Goal: Transaction & Acquisition: Purchase product/service

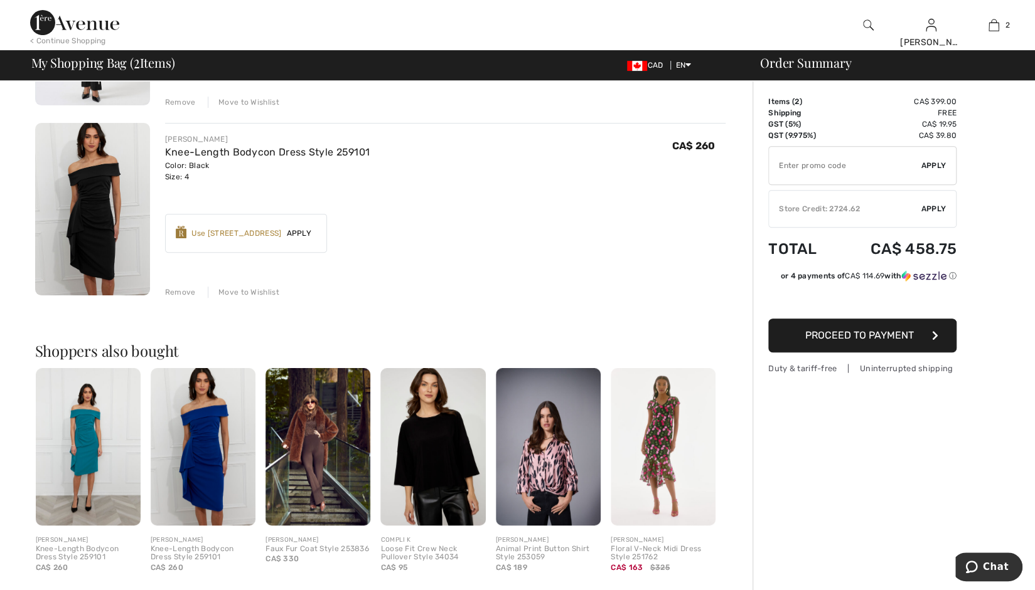
click at [871, 339] on span "Proceed to Payment" at bounding box center [859, 335] width 109 height 12
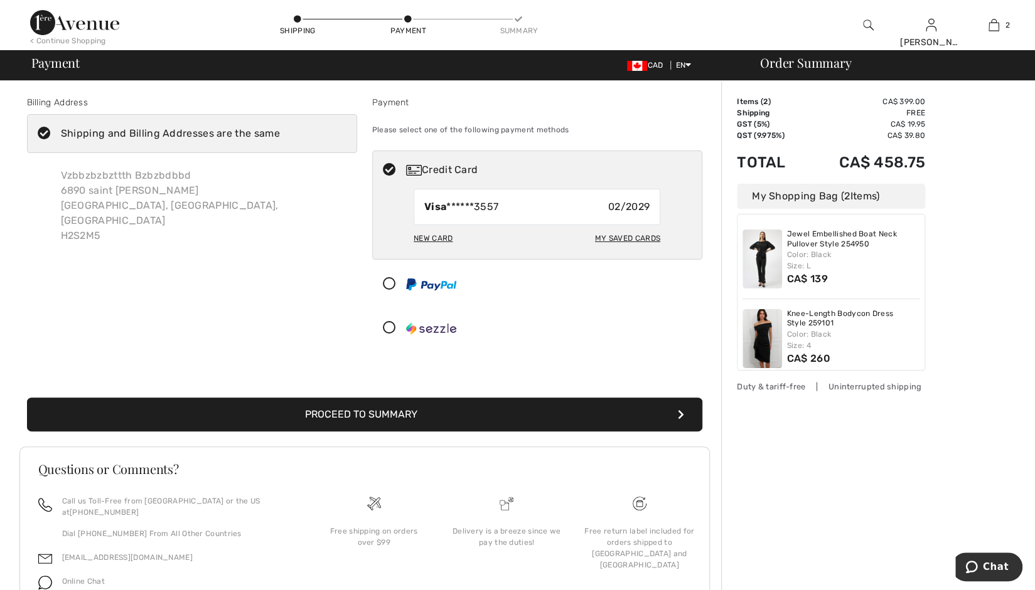
click at [397, 424] on button "Proceed to Summary" at bounding box center [364, 415] width 675 height 34
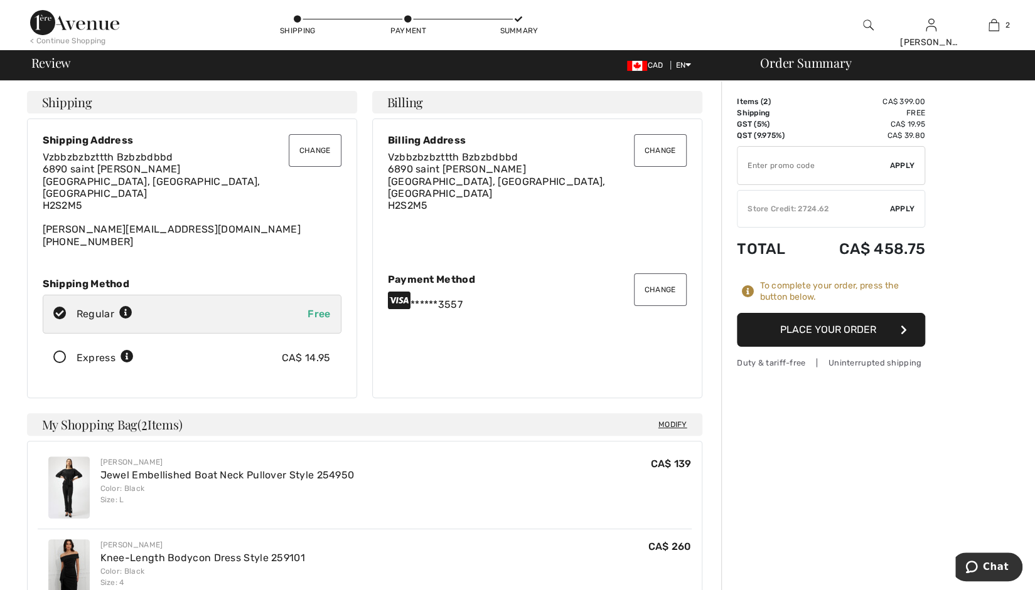
click at [654, 274] on button "Change" at bounding box center [660, 290] width 53 height 33
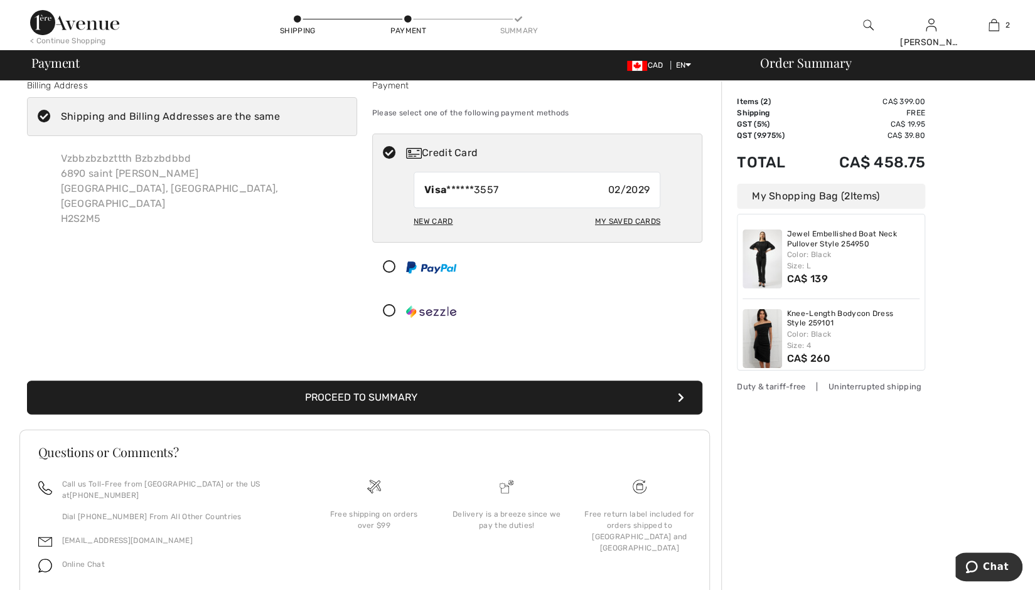
click at [437, 274] on div at bounding box center [532, 267] width 319 height 38
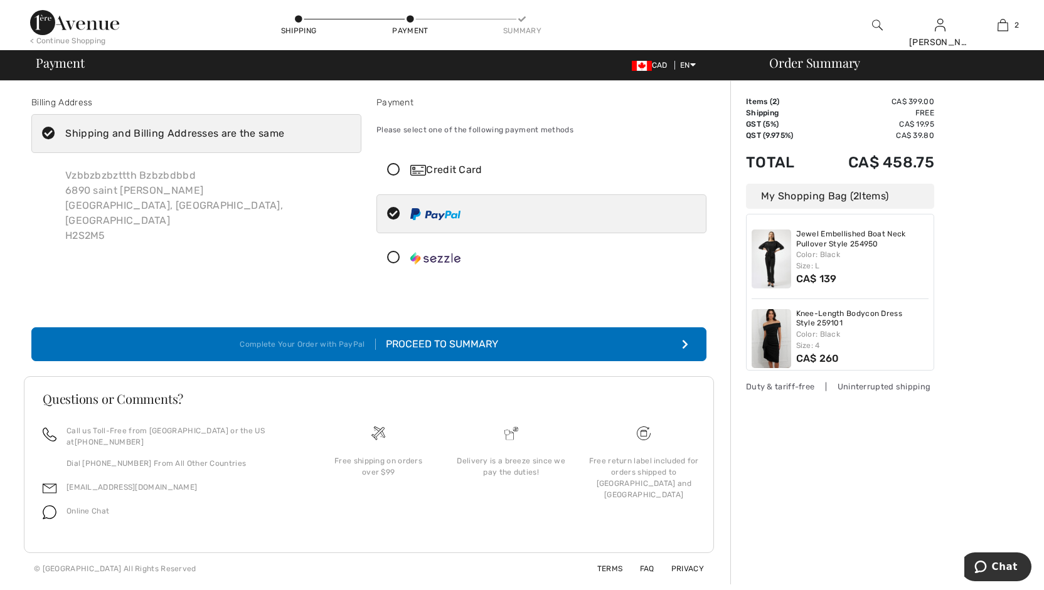
click at [457, 337] on div "Proceed to Summary" at bounding box center [437, 344] width 122 height 15
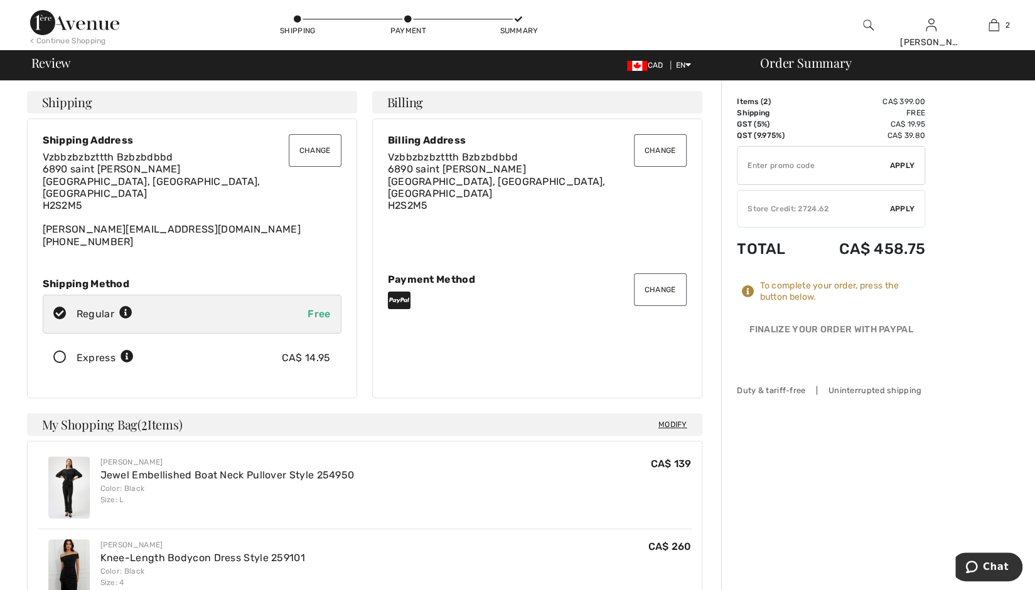
click at [69, 26] on img at bounding box center [74, 22] width 89 height 25
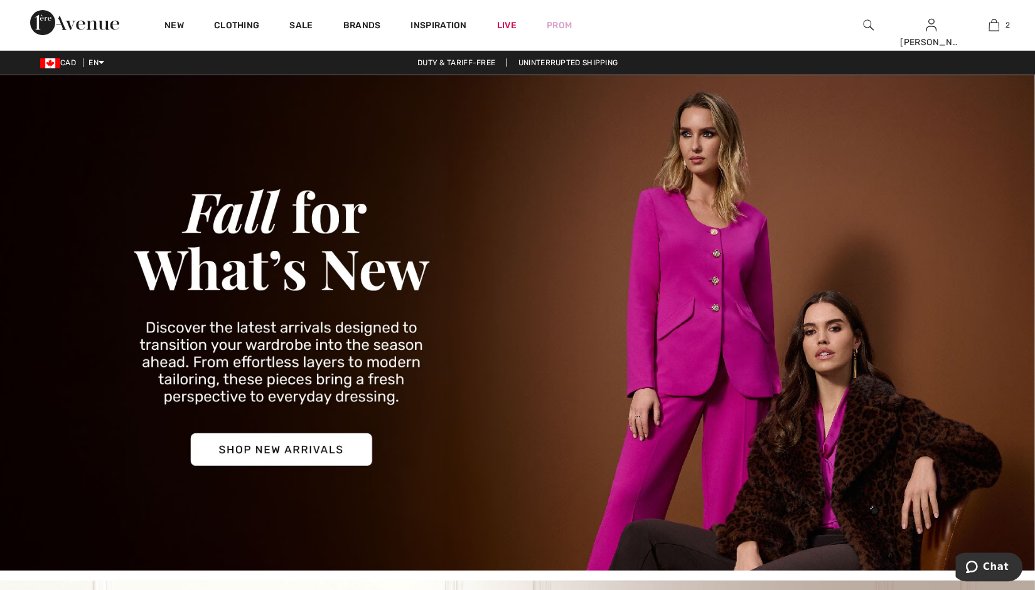
click at [363, 183] on img at bounding box center [517, 323] width 1035 height 496
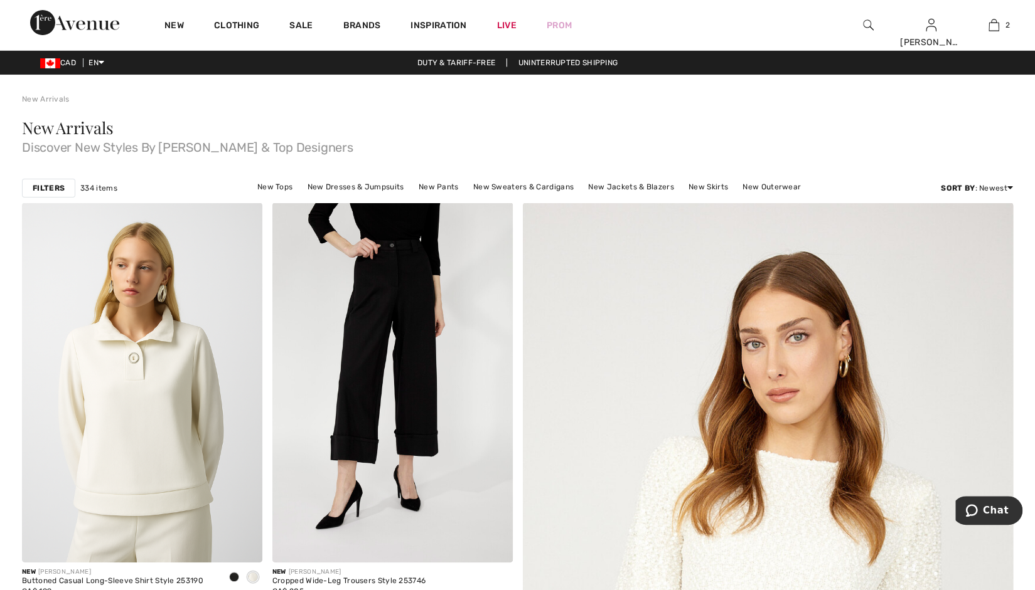
click at [159, 18] on div "New" at bounding box center [174, 25] width 50 height 50
click at [217, 27] on link "Clothing" at bounding box center [236, 26] width 45 height 13
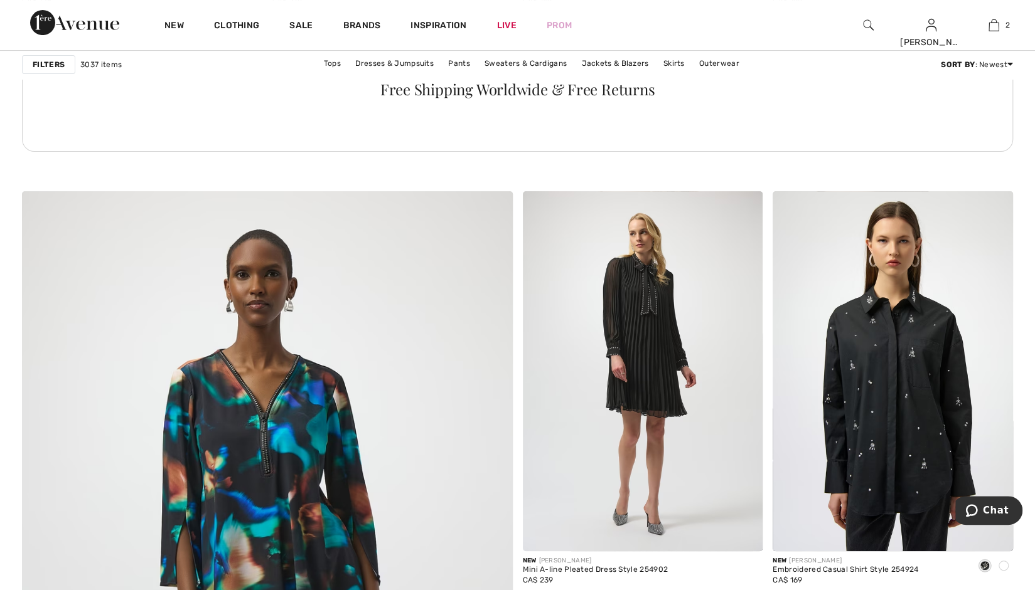
scroll to position [3326, 0]
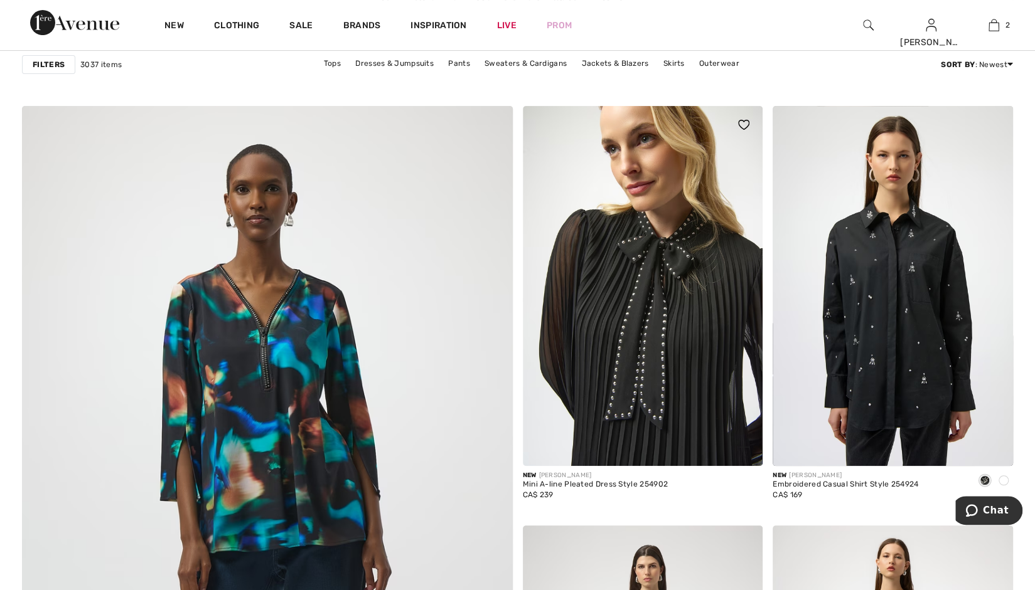
click at [632, 322] on img at bounding box center [643, 286] width 240 height 360
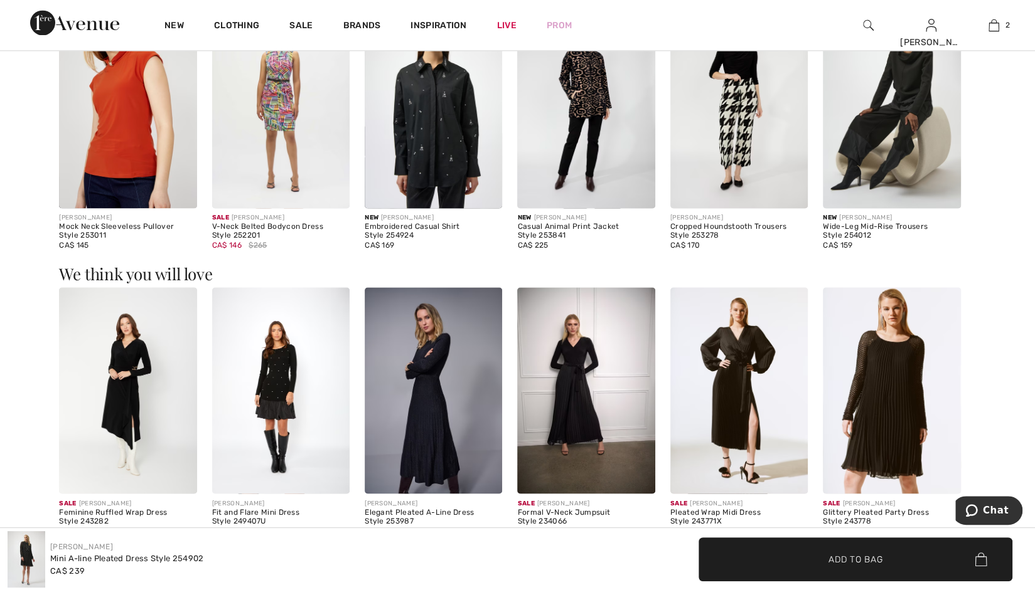
scroll to position [1443, 0]
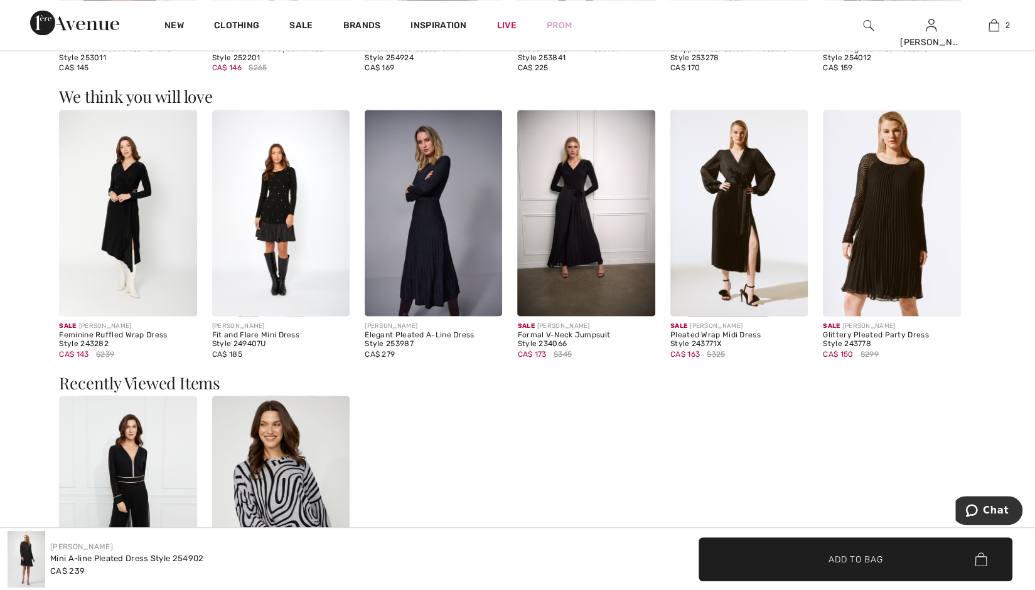
click at [69, 17] on img at bounding box center [74, 22] width 89 height 25
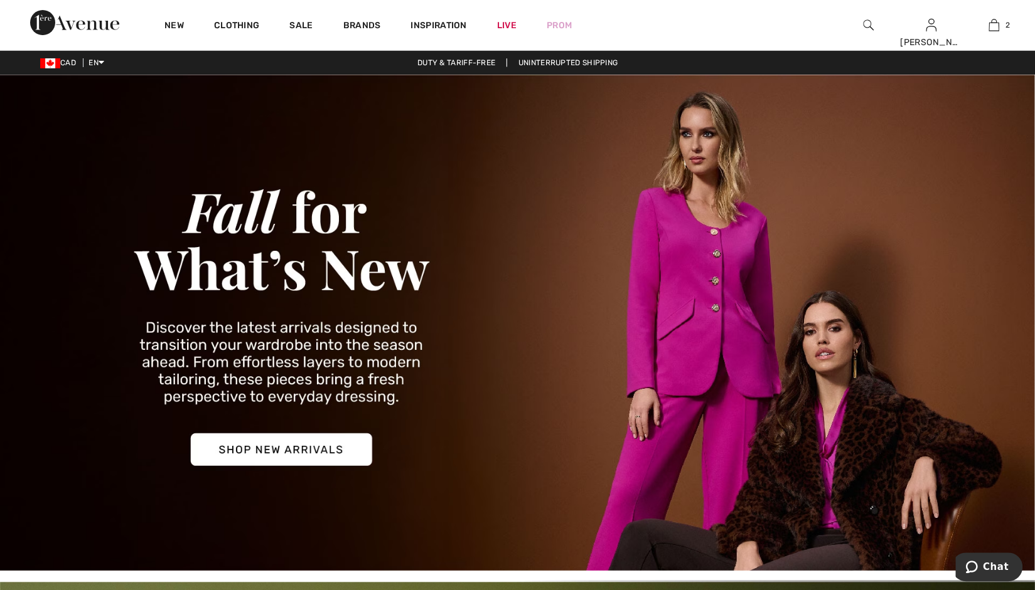
click at [413, 314] on img at bounding box center [517, 323] width 1035 height 496
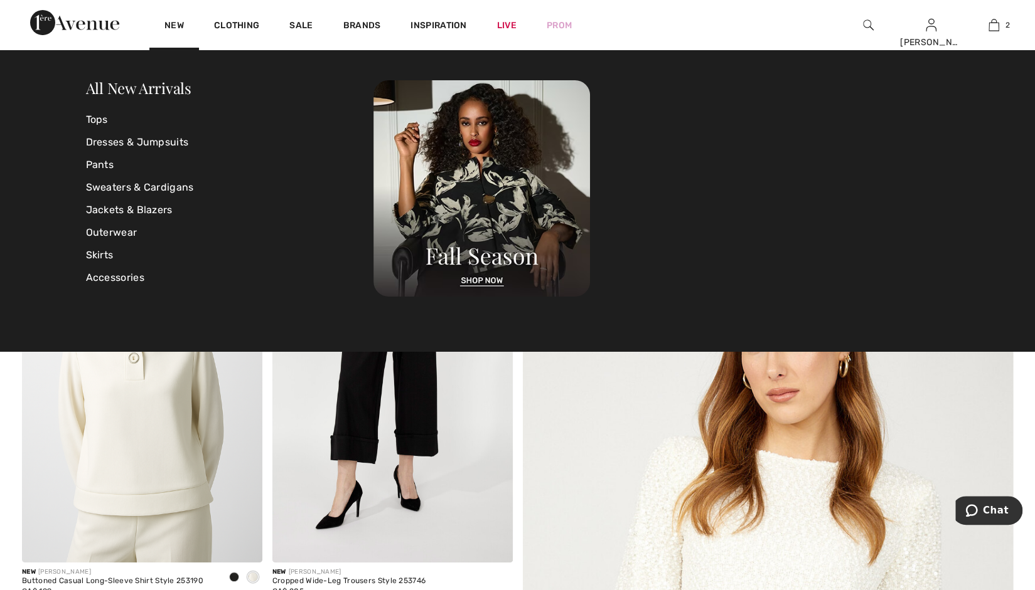
click at [81, 26] on img at bounding box center [74, 22] width 89 height 25
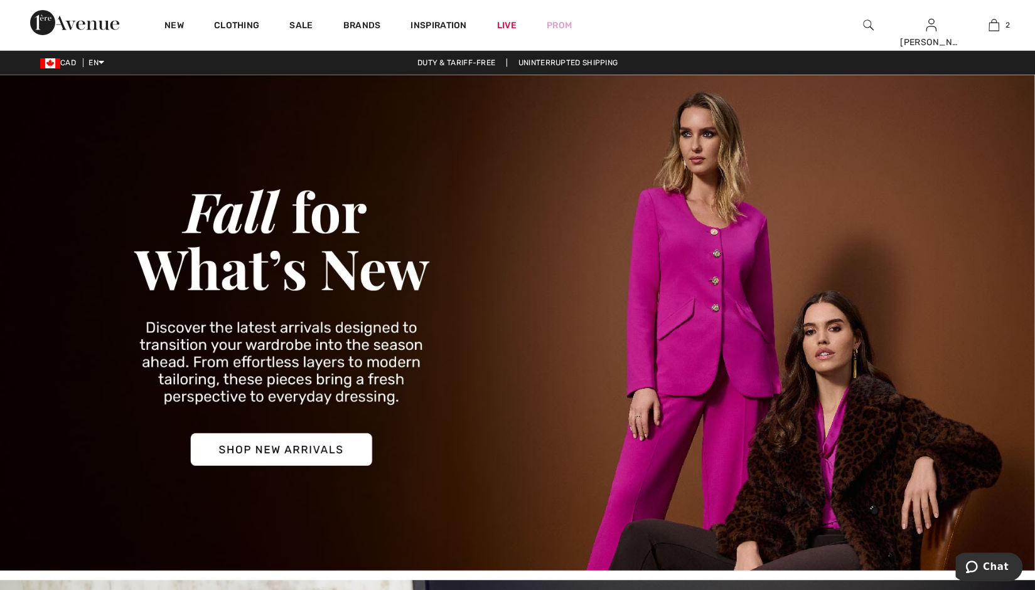
click at [338, 157] on img at bounding box center [517, 323] width 1035 height 496
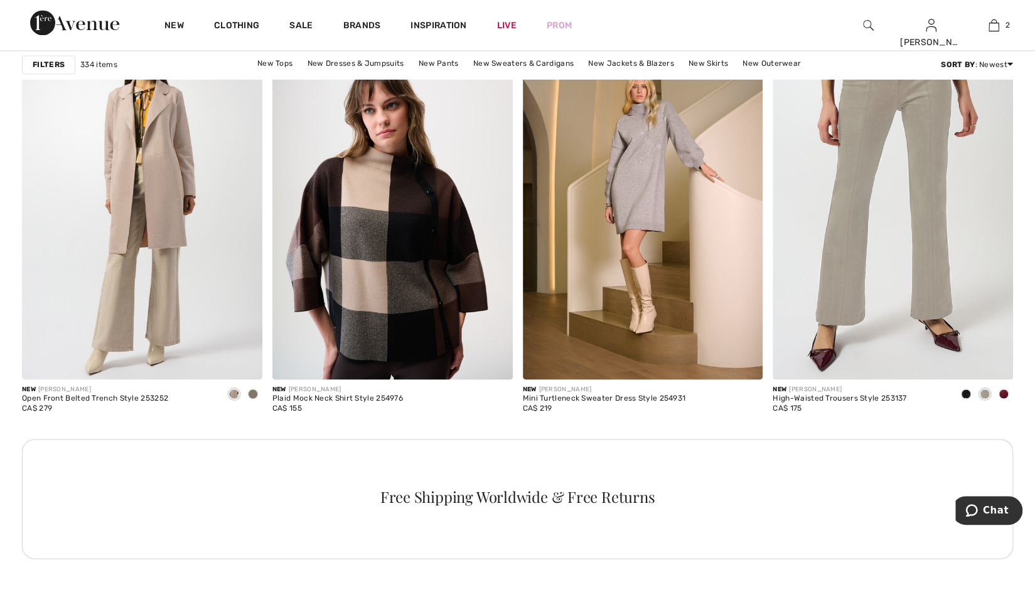
scroll to position [1757, 0]
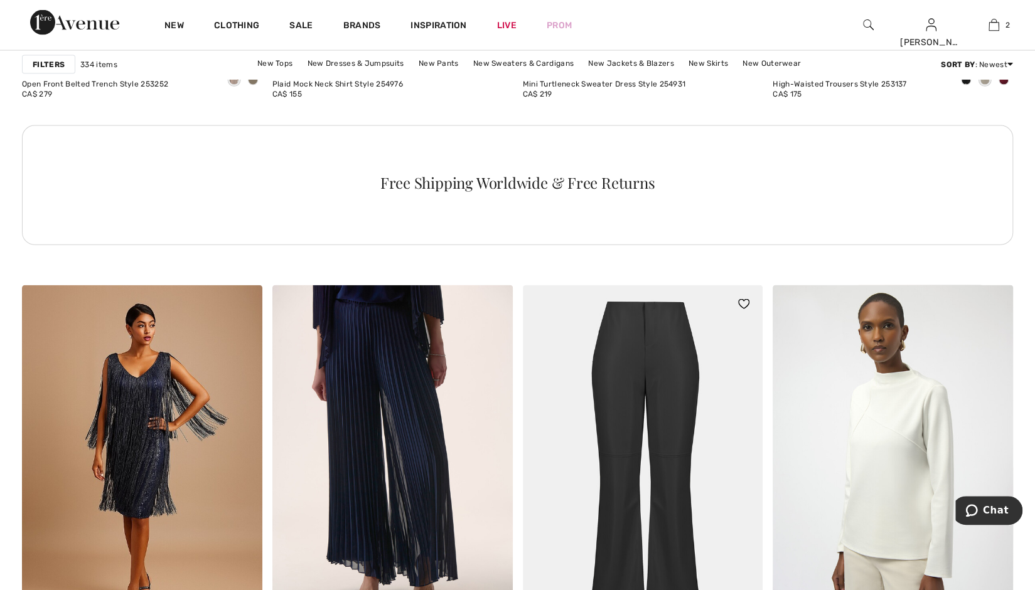
click at [575, 392] on img at bounding box center [643, 466] width 240 height 360
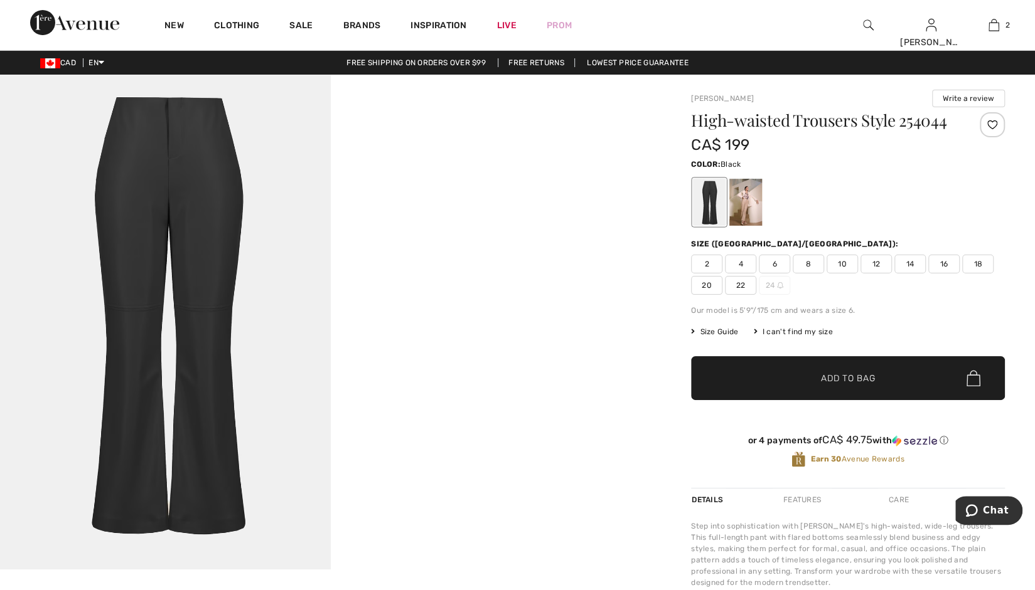
click at [78, 11] on img at bounding box center [74, 22] width 89 height 25
